Goal: Information Seeking & Learning: Understand process/instructions

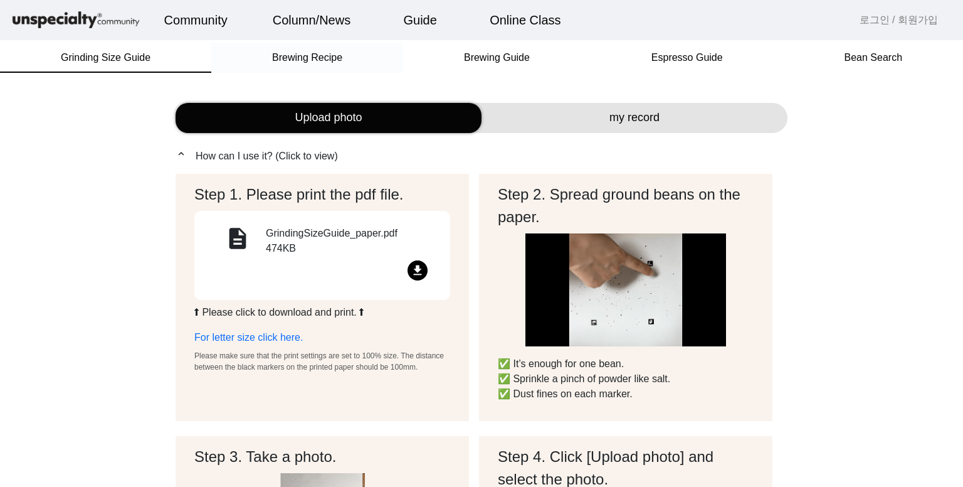
click at [310, 62] on span "Brewing Recipe" at bounding box center [307, 58] width 70 height 10
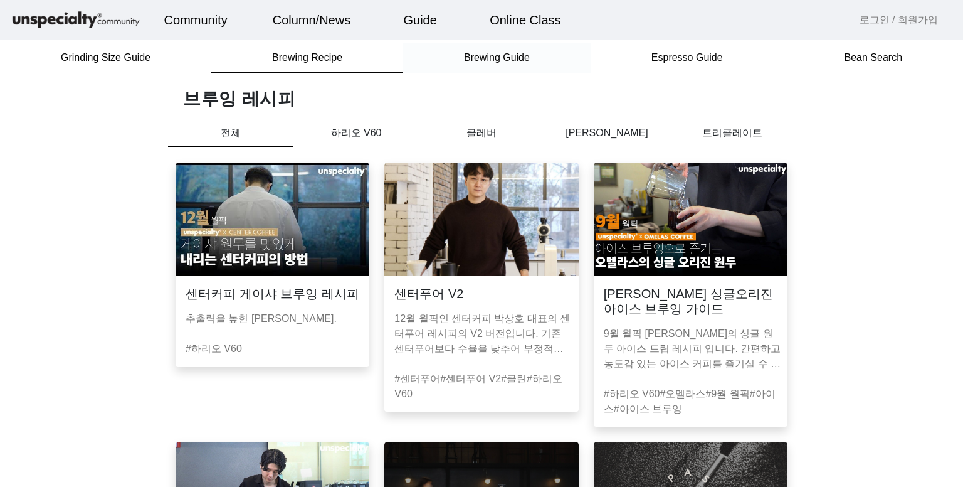
click at [501, 65] on span "Brewing Guide" at bounding box center [497, 58] width 66 height 30
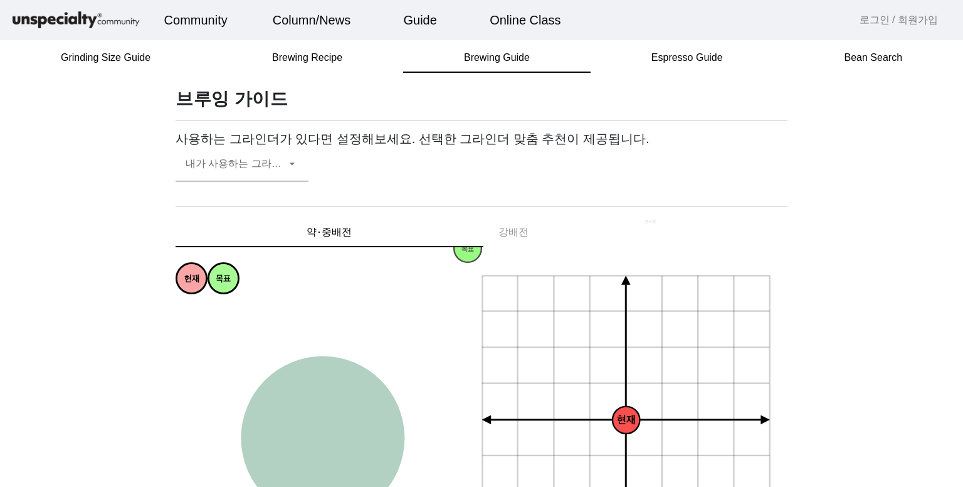
click at [250, 176] on div "내가 사용하는 그라인더" at bounding box center [242, 163] width 113 height 35
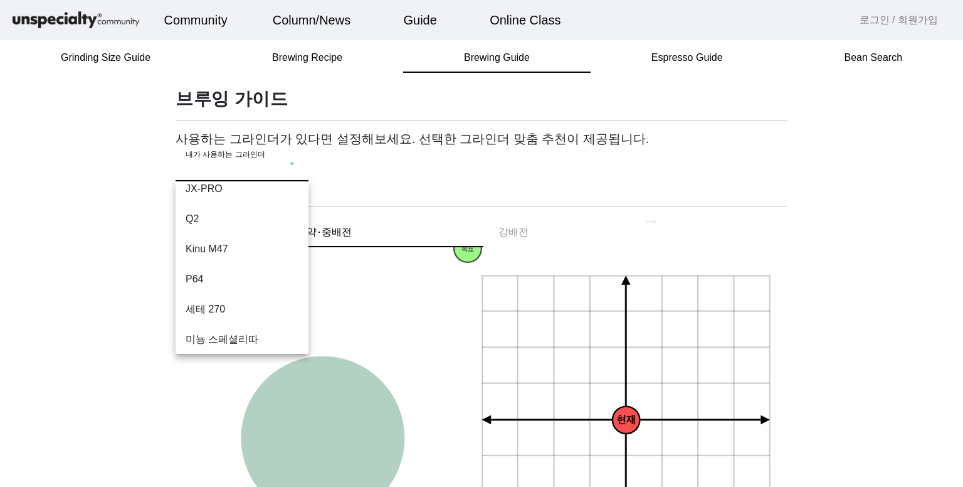
scroll to position [103, 0]
click at [404, 158] on div at bounding box center [481, 243] width 963 height 487
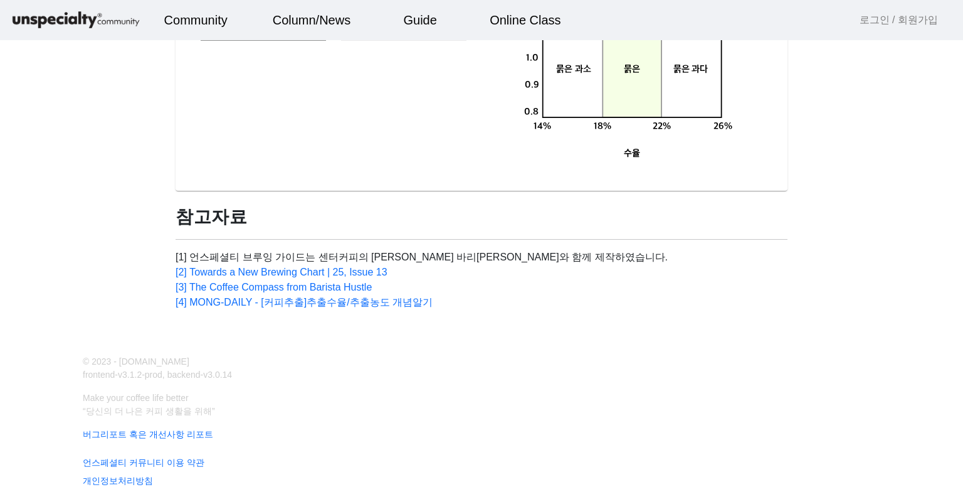
scroll to position [973, 0]
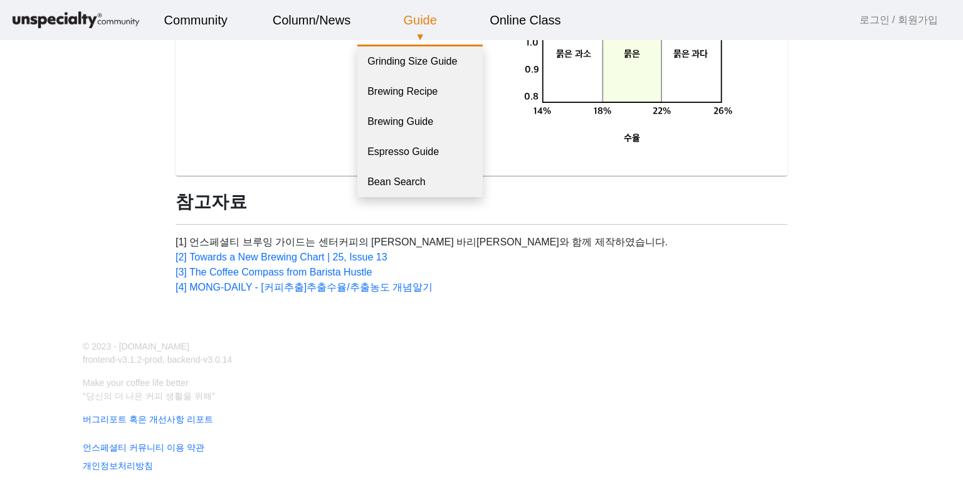
click at [434, 20] on link "Guide" at bounding box center [420, 20] width 53 height 34
click at [452, 63] on link "Grinding Size Guide" at bounding box center [420, 61] width 125 height 30
click at [443, 61] on link "Grinding Size Guide" at bounding box center [420, 61] width 125 height 30
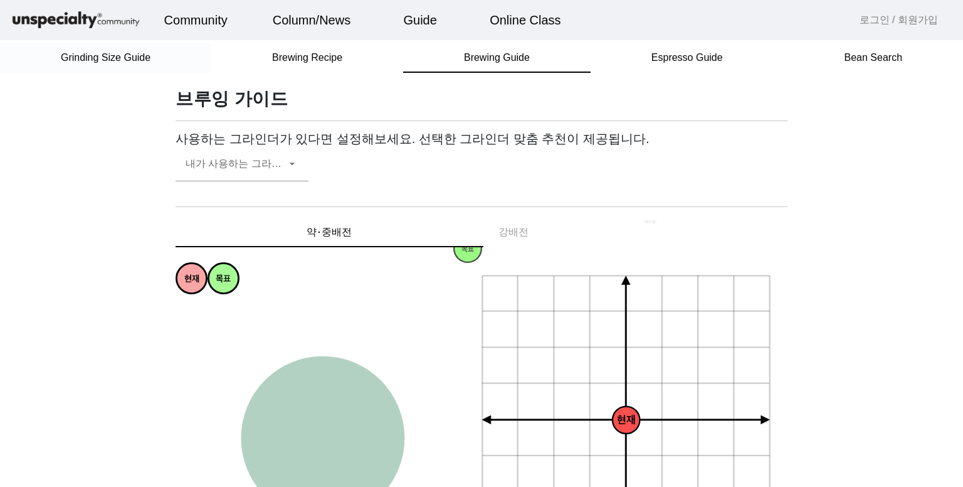
click at [103, 58] on span "Grinding Size Guide" at bounding box center [106, 58] width 90 height 10
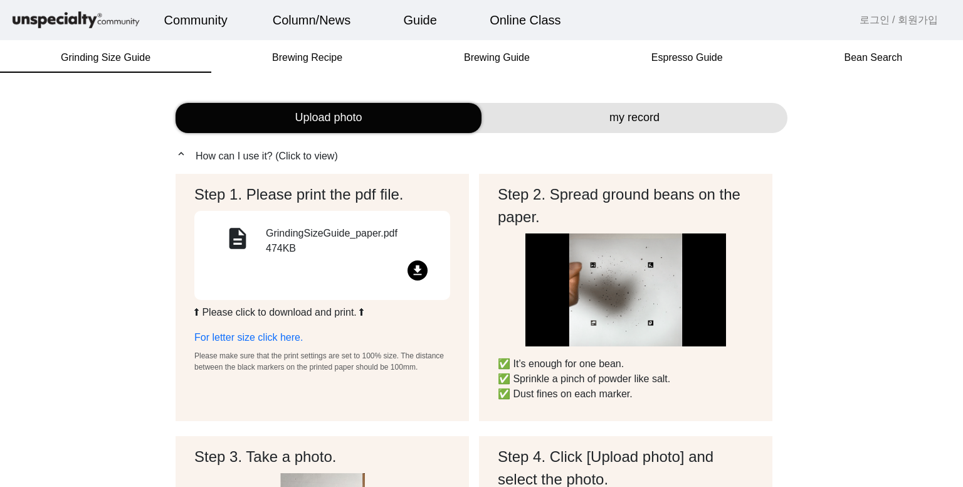
click at [416, 273] on mat-icon "file_download" at bounding box center [418, 270] width 20 height 20
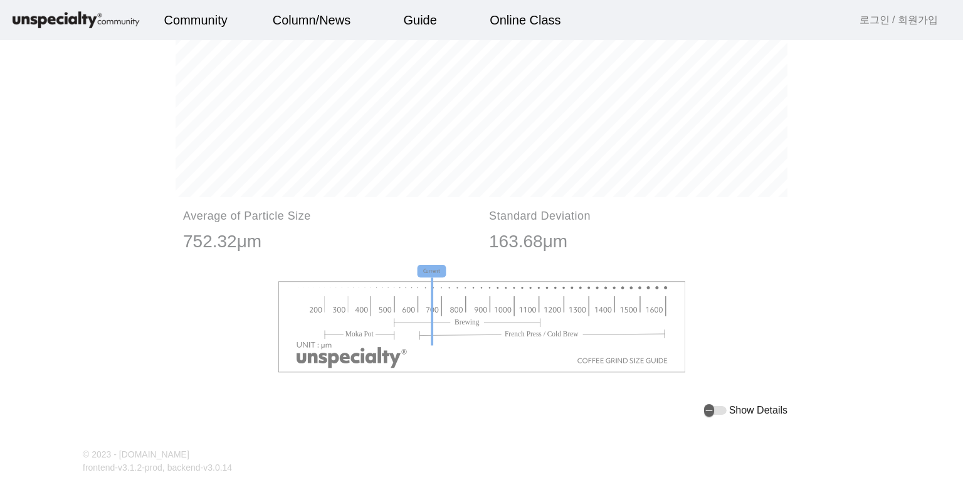
scroll to position [1402, 0]
